Goal: Task Accomplishment & Management: Complete application form

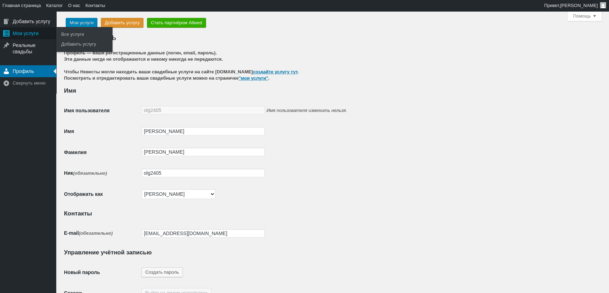
click at [21, 35] on div "Мои услуги" at bounding box center [28, 33] width 56 height 12
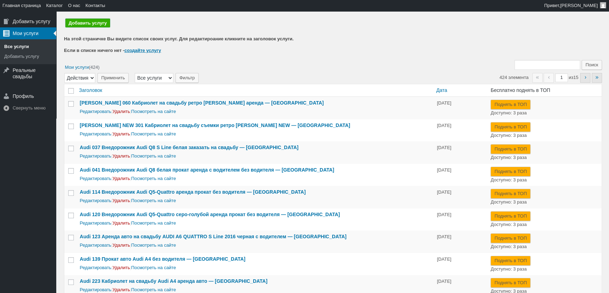
click at [87, 23] on link "Добавить услугу" at bounding box center [87, 23] width 45 height 9
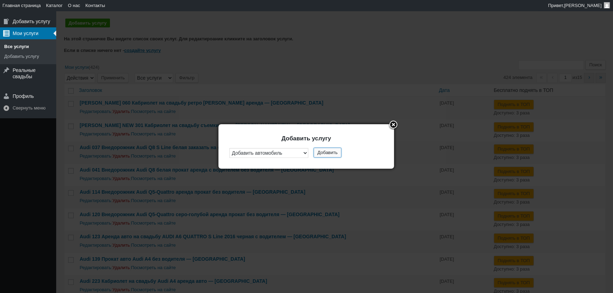
click at [325, 152] on button "Добавить" at bounding box center [328, 153] width 28 height 10
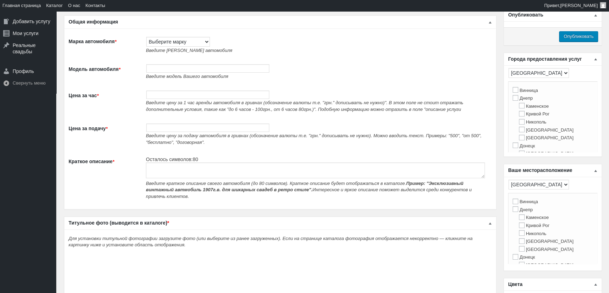
scroll to position [32, 0]
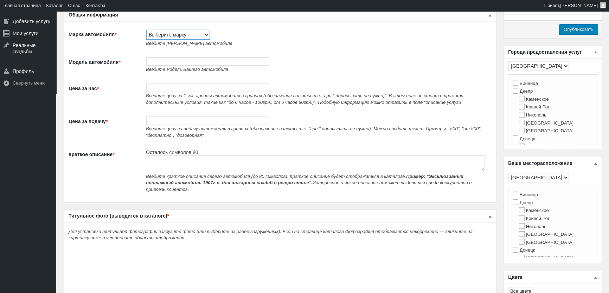
click at [187, 35] on select "Выберите марку Acura Alfa Romeo Alpine Aston Martin Audi Austin Barkas (Баркас)…" at bounding box center [178, 35] width 64 height 10
select select "Fiat"
click at [146, 30] on select "Выберите марку Acura Alfa Romeo Alpine Aston Martin Audi Austin Barkas (Баркас)…" at bounding box center [178, 35] width 64 height 10
type input "Fiat"
click at [181, 63] on input "Модель автомобиля *" at bounding box center [207, 61] width 123 height 8
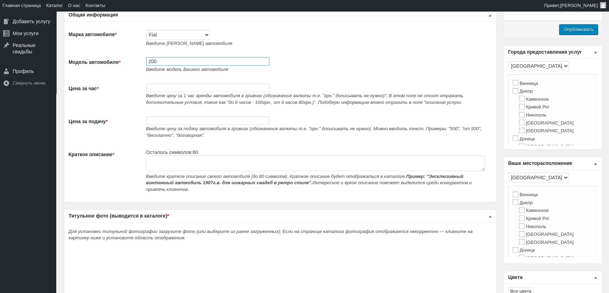
paste input "Кабриолет на свадьбу Fiat 124 Spider белый без водителя"
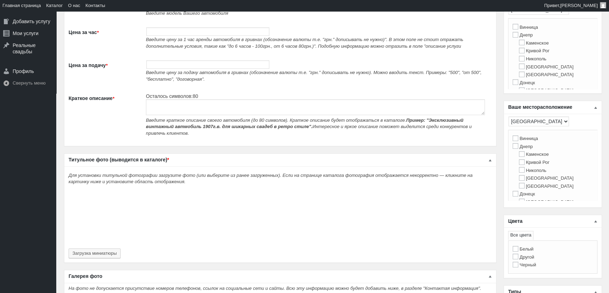
scroll to position [96, 0]
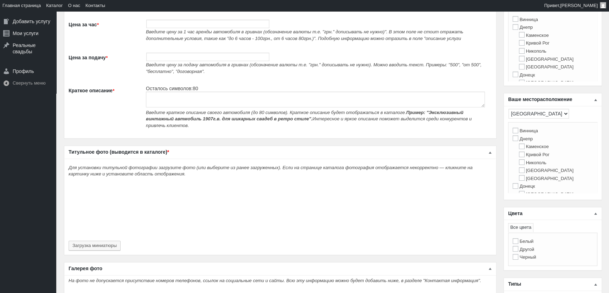
type input "200 Кабриолет на свадьбу Fiat 124 Spider белый без водителя"
click at [163, 97] on textarea "Краткое описание *" at bounding box center [315, 100] width 339 height 16
paste textarea "Кабриолет на свадьбу Fiat 124 Spider белый без водителя"
type textarea "Кабриолет на свадьбу Fiat 124 Spider белый без водителя"
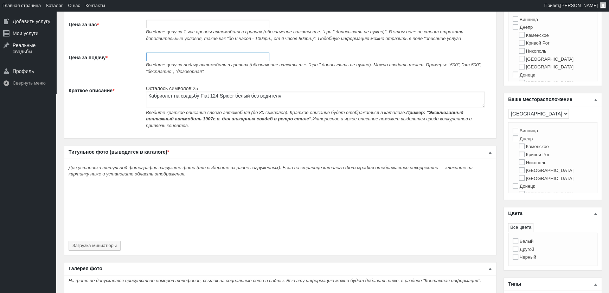
click at [163, 59] on input "Цена за подачу *" at bounding box center [207, 57] width 123 height 8
click at [169, 22] on input "Цена за час *" at bounding box center [207, 24] width 123 height 8
type input "2000"
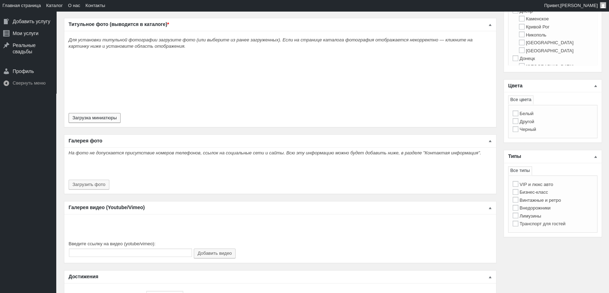
type input "2000"
click at [99, 113] on button "Загрузка миниатюры" at bounding box center [95, 118] width 52 height 10
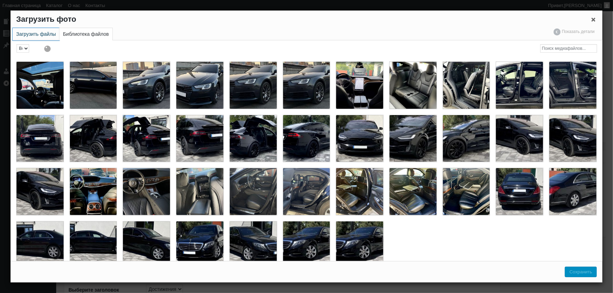
click at [39, 33] on link "Загрузить файлы" at bounding box center [36, 34] width 47 height 12
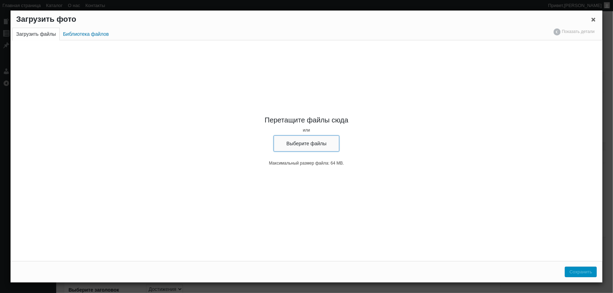
click at [295, 140] on button "Выберите файлы" at bounding box center [307, 144] width 66 height 16
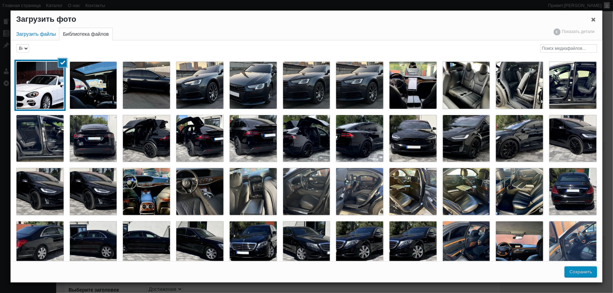
click at [578, 274] on button "Сохранить" at bounding box center [581, 272] width 32 height 11
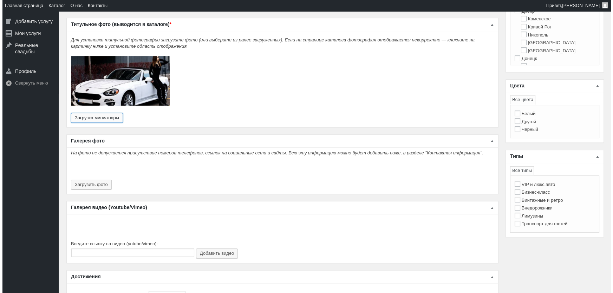
scroll to position [319, 0]
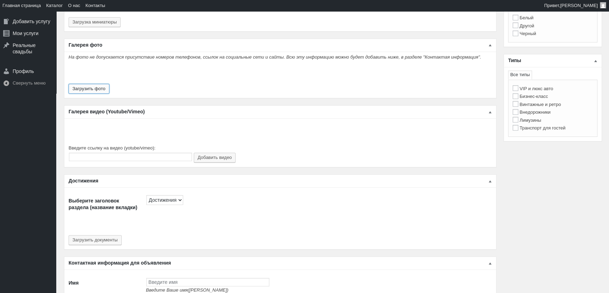
click at [98, 87] on button "Загрузить фото" at bounding box center [89, 89] width 41 height 10
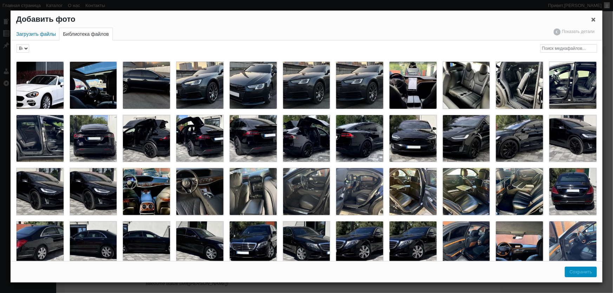
click at [38, 41] on div "Фильтр по дате Все даты Август 2025 Июль 2025 Июнь 2025 Май 2025 Апрель 2025 Ма…" at bounding box center [33, 49] width 35 height 18
click at [42, 38] on link "Загрузить файлы" at bounding box center [36, 34] width 47 height 12
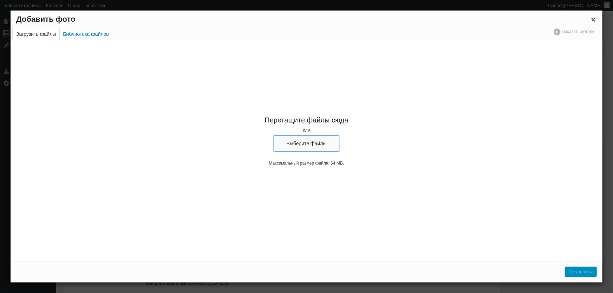
click at [295, 143] on button "Выберите файлы" at bounding box center [307, 144] width 66 height 16
type input "C:\fakepath\Fiat 124 Spider кабриолет на прокат, аренда кабриолет на свадьбу, к…"
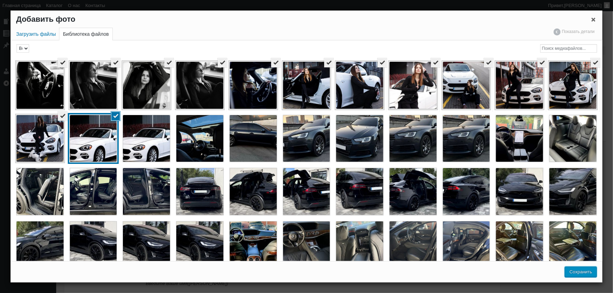
click at [584, 273] on button "Сохранить" at bounding box center [581, 272] width 32 height 11
type input "13"
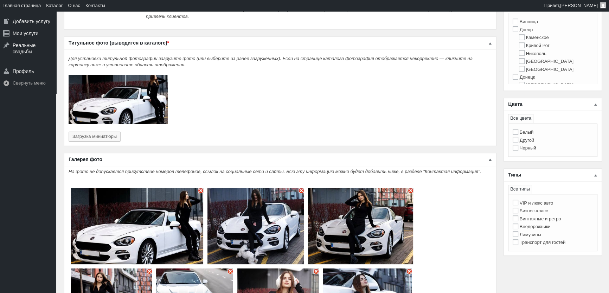
scroll to position [191, 0]
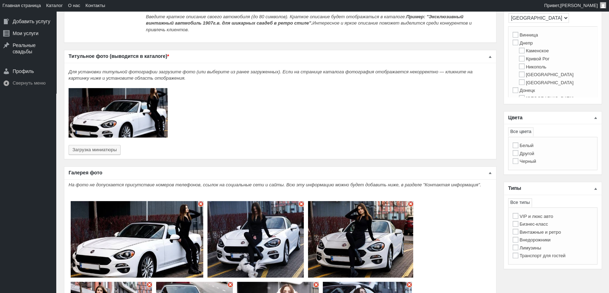
click at [528, 146] on label "Белый" at bounding box center [522, 145] width 21 height 5
click at [518, 146] on input "Белый" at bounding box center [515, 146] width 6 height 6
checkbox input "true"
click at [525, 85] on label "Киев" at bounding box center [539, 81] width 54 height 5
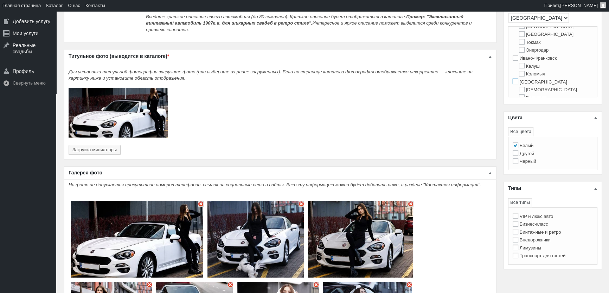
click at [518, 84] on input "Киев" at bounding box center [515, 82] width 6 height 6
checkbox input "true"
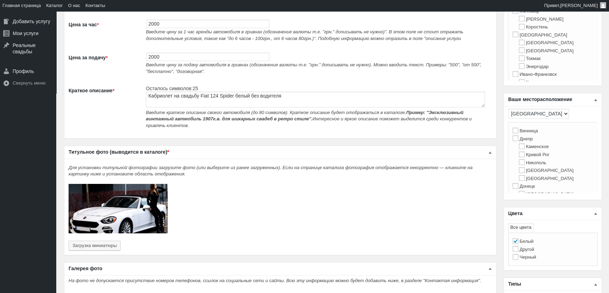
scroll to position [160, 0]
click at [512, 37] on input "Киев" at bounding box center [515, 34] width 6 height 6
checkbox input "true"
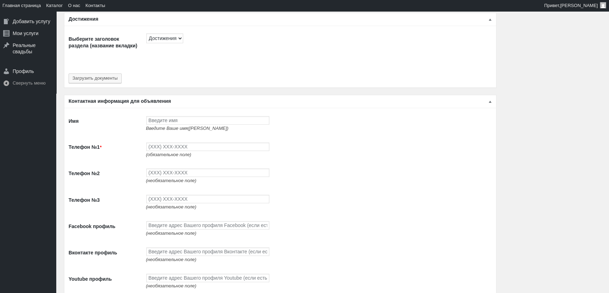
scroll to position [862, 0]
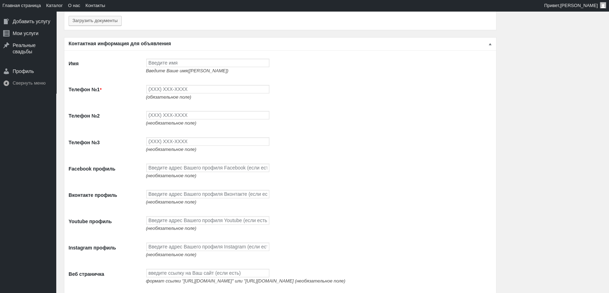
click at [161, 53] on td "Введите Ваше имя(ФИО)" at bounding box center [316, 66] width 349 height 26
click at [164, 59] on input "Имя" at bounding box center [207, 63] width 123 height 8
type input "[PERSON_NAME]"
type input "(093) 765-5597"
type input "(093) 494-9497"
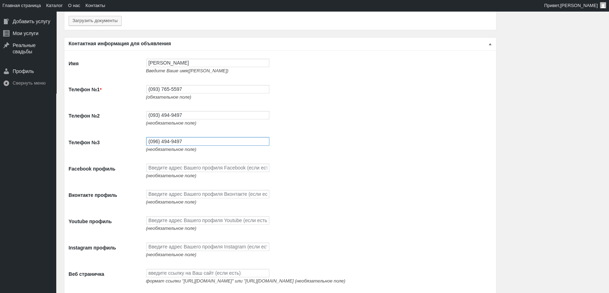
type input "(096) 494-9497"
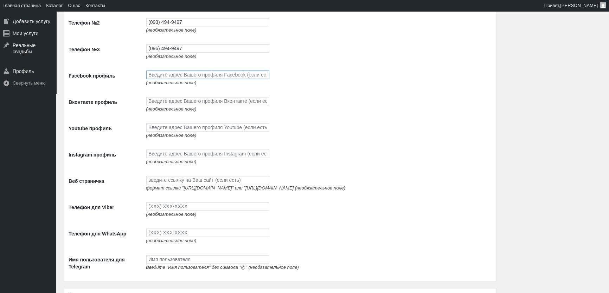
scroll to position [958, 0]
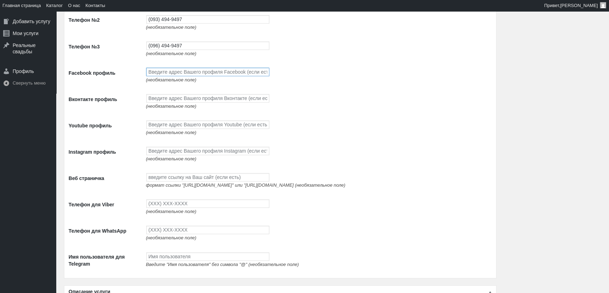
paste input "https://www.facebook.com/profile.php?id=100087672474351"
type input "https://www.facebook.com/profile.php?id=100087672474351"
click at [178, 129] on input "Youtube профиль" at bounding box center [207, 125] width 123 height 8
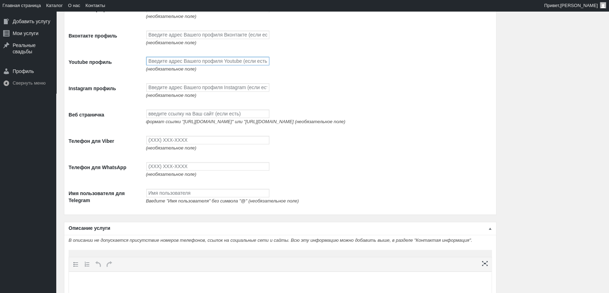
scroll to position [1022, 0]
paste input "https://www.youtube.com/channel/UCnpsi_6iHYtwxNPLj1BgTyg"
type input "https://www.youtube.com/channel/UCnpsi_6iHYtwxNPLj1BgTyg"
click at [162, 90] on input "Instagram профиль" at bounding box center [207, 87] width 123 height 8
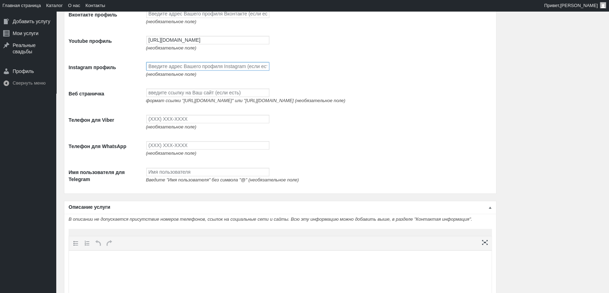
scroll to position [1054, 0]
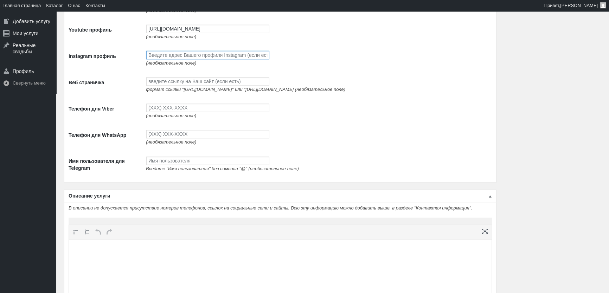
click at [199, 59] on input "Instagram профиль" at bounding box center [207, 55] width 123 height 8
paste input "https://www.instagram.com/avtolimo/"
type input "https://www.instagram.com/avtolimo/"
click at [194, 91] on td "формат ссылки "http://google.com" или "https://google.com (необязательное поле)" at bounding box center [316, 85] width 349 height 26
click at [196, 85] on input "Веб страничка" at bounding box center [207, 81] width 123 height 8
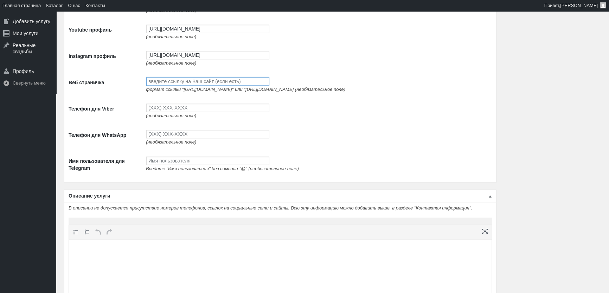
click at [190, 85] on input "Веб страничка" at bounding box center [207, 81] width 123 height 8
paste input "http://avtolimo.com.ua/"
type input "http://avtolimo.com.ua/"
click at [188, 108] on td "(необязательное поле)" at bounding box center [316, 111] width 349 height 26
click at [188, 112] on input "Телефон для Viber" at bounding box center [207, 108] width 123 height 8
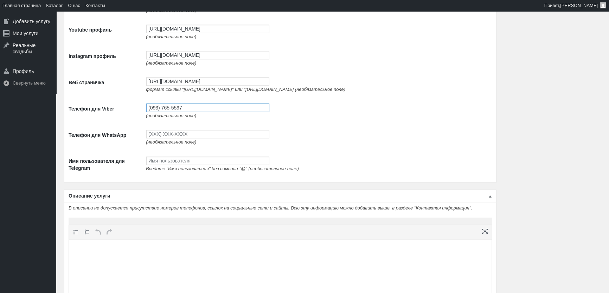
type input "(093) 765-5597"
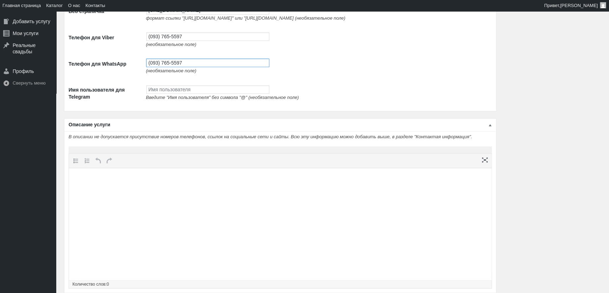
scroll to position [1150, 0]
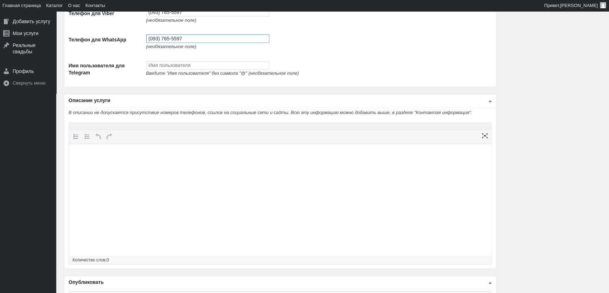
type input "(093) 765-5597"
click at [187, 171] on html at bounding box center [280, 157] width 422 height 27
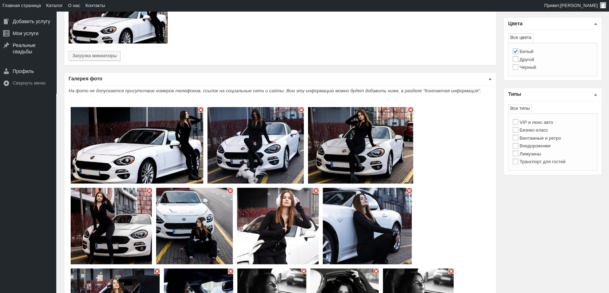
scroll to position [287, 0]
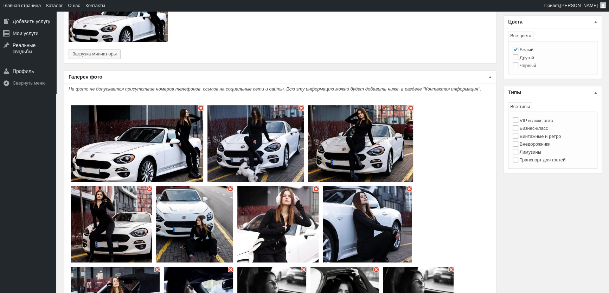
click at [544, 128] on label "Бизнес-класс" at bounding box center [529, 128] width 35 height 5
click at [518, 128] on input "Бизнес-класс" at bounding box center [515, 128] width 6 height 6
checkbox input "true"
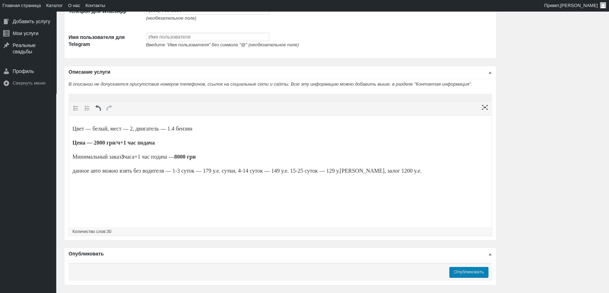
scroll to position [1208, 0]
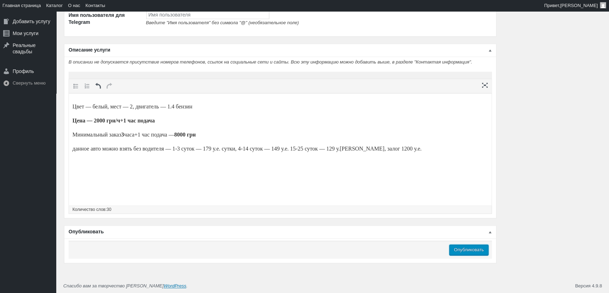
drag, startPoint x: 469, startPoint y: 249, endPoint x: 307, endPoint y: 2, distance: 296.3
click at [469, 249] on input "Опубликовать" at bounding box center [468, 250] width 39 height 11
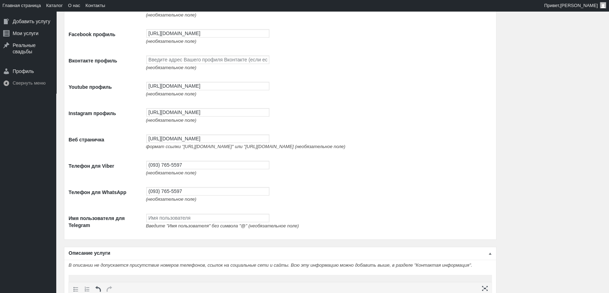
scroll to position [889, 0]
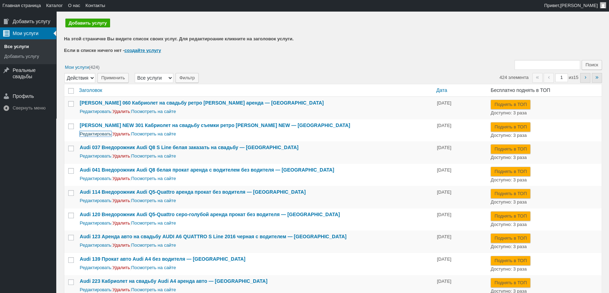
click at [95, 134] on link "Редактировать" at bounding box center [96, 133] width 32 height 5
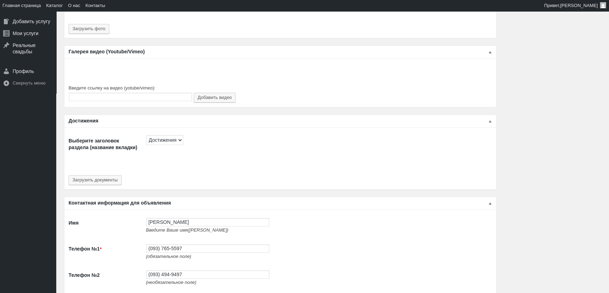
scroll to position [958, 0]
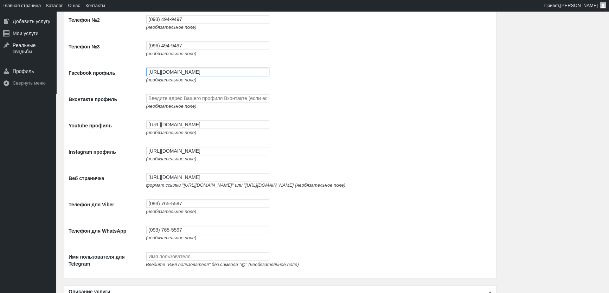
click at [168, 76] on input "https://www.facebook.com/profile.php?id=100087672474351" at bounding box center [207, 72] width 123 height 8
click at [184, 126] on input "https://www.youtube.com/channel/UCnpsi_6iHYtwxNPLj1BgTyg" at bounding box center [207, 125] width 123 height 8
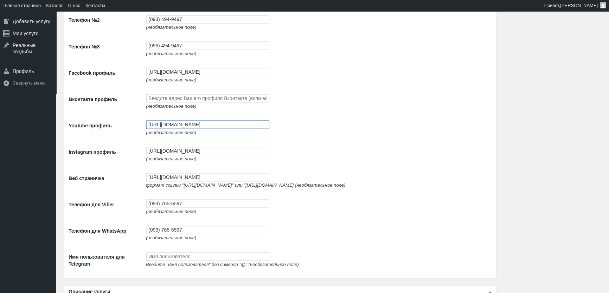
click at [184, 126] on input "https://www.youtube.com/channel/UCnpsi_6iHYtwxNPLj1BgTyg" at bounding box center [207, 125] width 123 height 8
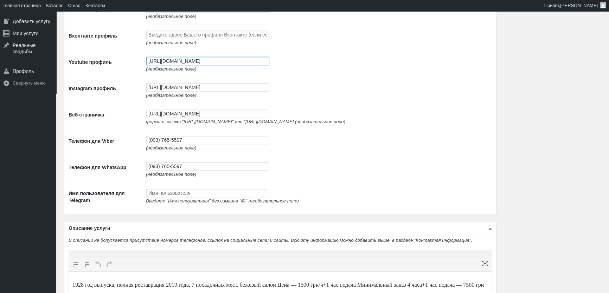
scroll to position [1022, 0]
click at [193, 91] on input "https://www.instagram.com/avtolimo/" at bounding box center [207, 87] width 123 height 8
click at [193, 91] on input "[URL][DOMAIN_NAME]" at bounding box center [207, 87] width 123 height 8
click at [175, 116] on input "http://avtolimo.com.ua/" at bounding box center [207, 113] width 123 height 8
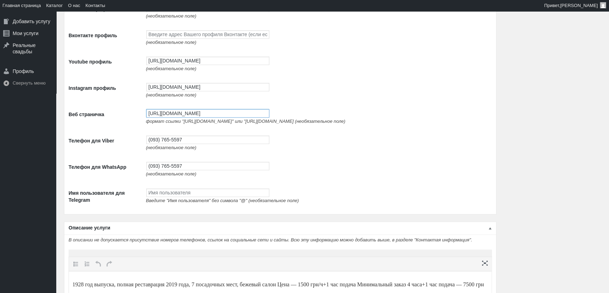
click at [175, 116] on input "http://avtolimo.com.ua/" at bounding box center [207, 113] width 123 height 8
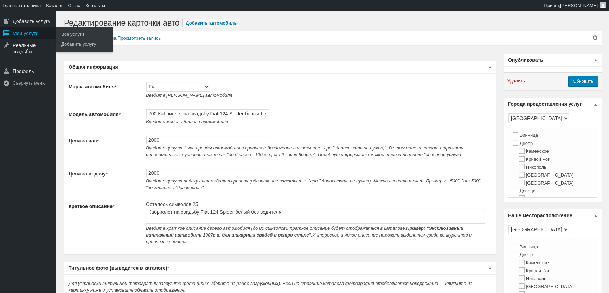
click at [22, 35] on div "Мои услуги" at bounding box center [28, 33] width 56 height 12
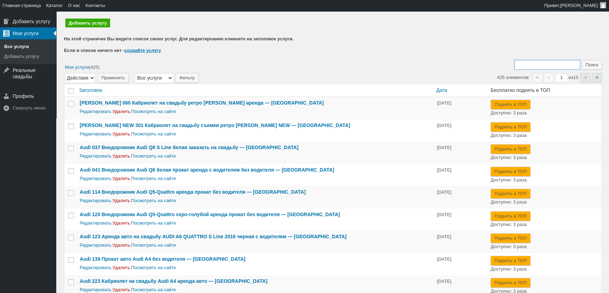
click at [548, 67] on input "Поиск:" at bounding box center [547, 65] width 66 height 10
type input "200"
click at [581, 60] on input "Поиск" at bounding box center [591, 65] width 20 height 10
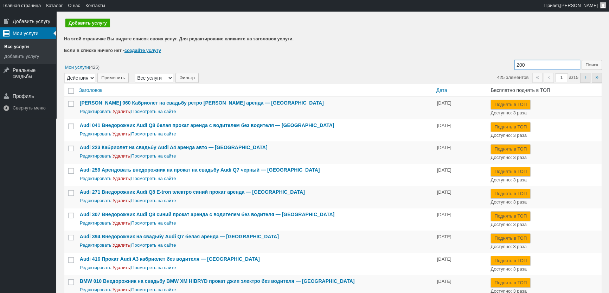
click at [548, 67] on input "200" at bounding box center [547, 65] width 66 height 10
type input "в"
type input "d"
type input "fiat"
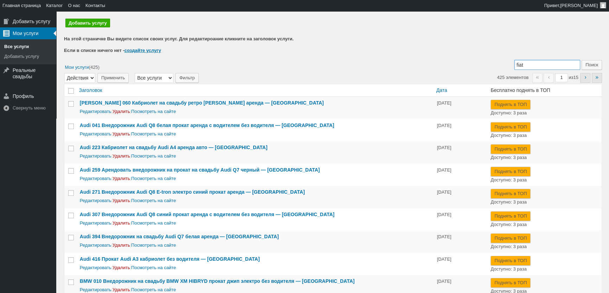
click at [581, 60] on input "Поиск" at bounding box center [591, 65] width 20 height 10
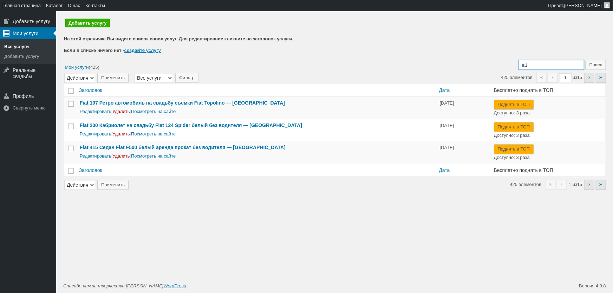
drag, startPoint x: 535, startPoint y: 66, endPoint x: 482, endPoint y: 55, distance: 53.4
click at [484, 56] on div "Добавить услугу На этой страничке Вы видите список своих услуг. Для редактироан…" at bounding box center [335, 106] width 542 height 183
type input "265"
click at [586, 60] on input "Поиск" at bounding box center [596, 65] width 20 height 10
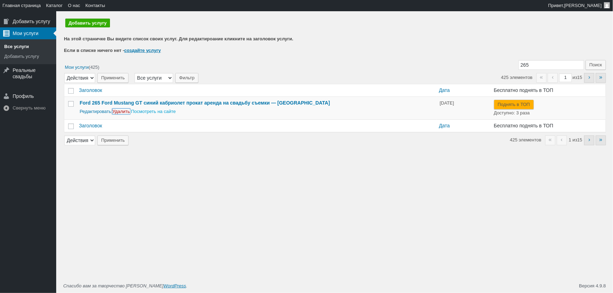
click at [116, 110] on link "Удалить" at bounding box center [121, 111] width 18 height 5
